Goal: Information Seeking & Learning: Find contact information

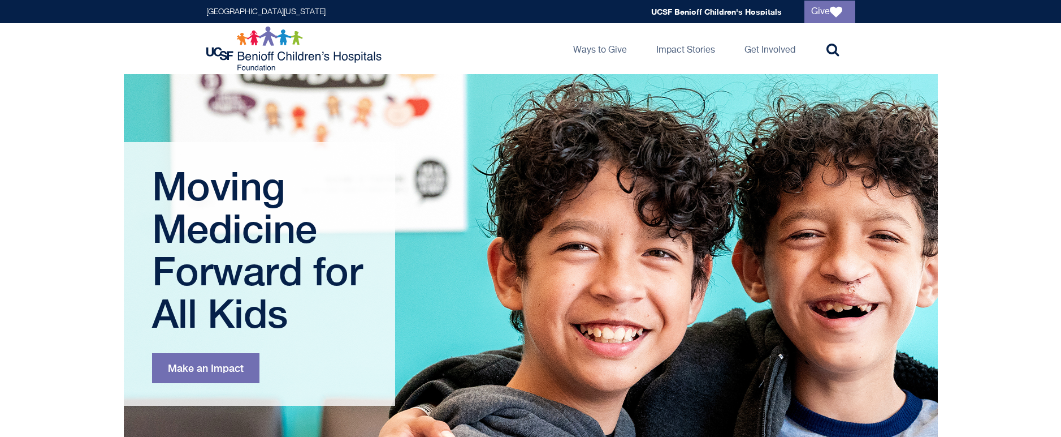
click at [515, 191] on div "Moving Medicine Forward for All Kids Make an Impact" at bounding box center [531, 272] width 814 height 396
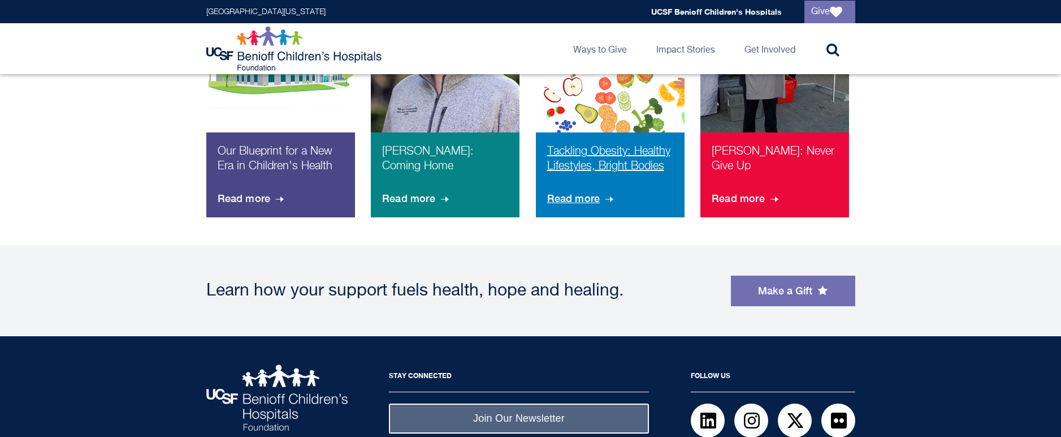
scroll to position [974, 0]
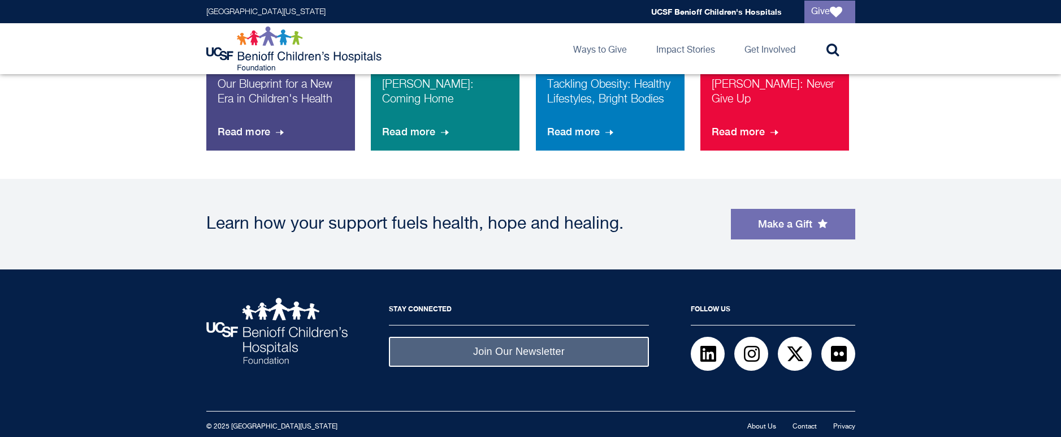
click at [800, 428] on li "Contact" at bounding box center [805, 425] width 24 height 12
click at [801, 424] on link "Contact" at bounding box center [805, 426] width 24 height 7
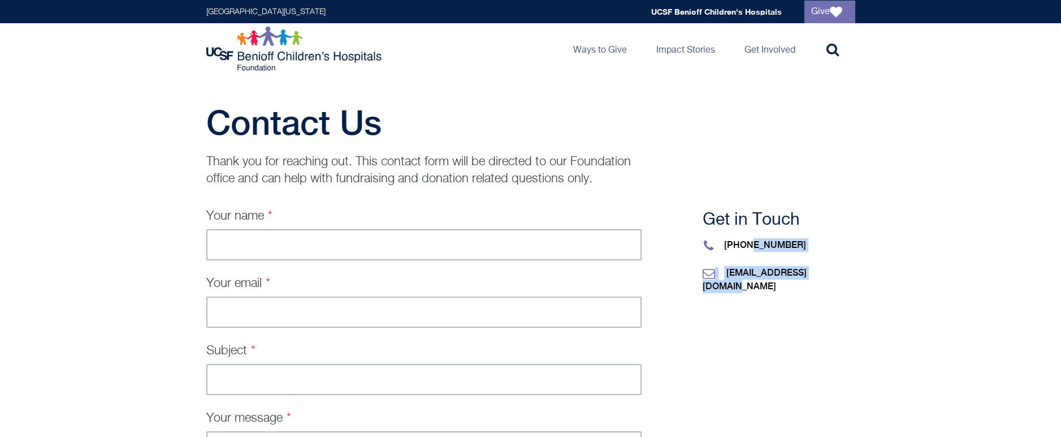
drag, startPoint x: 822, startPoint y: 252, endPoint x: 742, endPoint y: 241, distance: 79.9
click at [742, 241] on div "Get in Touch [PHONE_NUMBER] [EMAIL_ADDRESS][DOMAIN_NAME]" at bounding box center [779, 251] width 153 height 83
drag, startPoint x: 742, startPoint y: 241, endPoint x: 944, endPoint y: 274, distance: 204.0
drag, startPoint x: 880, startPoint y: 275, endPoint x: 737, endPoint y: 245, distance: 145.6
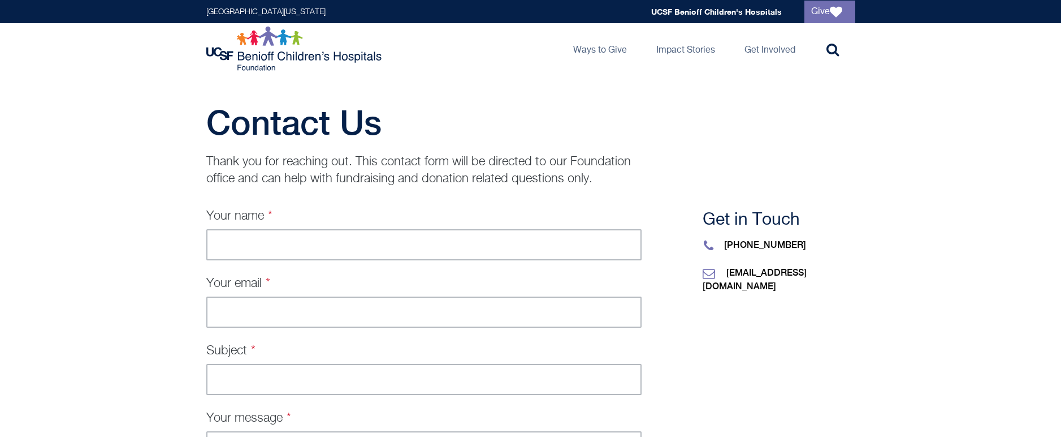
copy div "[PHONE_NUMBER] [EMAIL_ADDRESS][DOMAIN_NAME]"
